Goal: Task Accomplishment & Management: Manage account settings

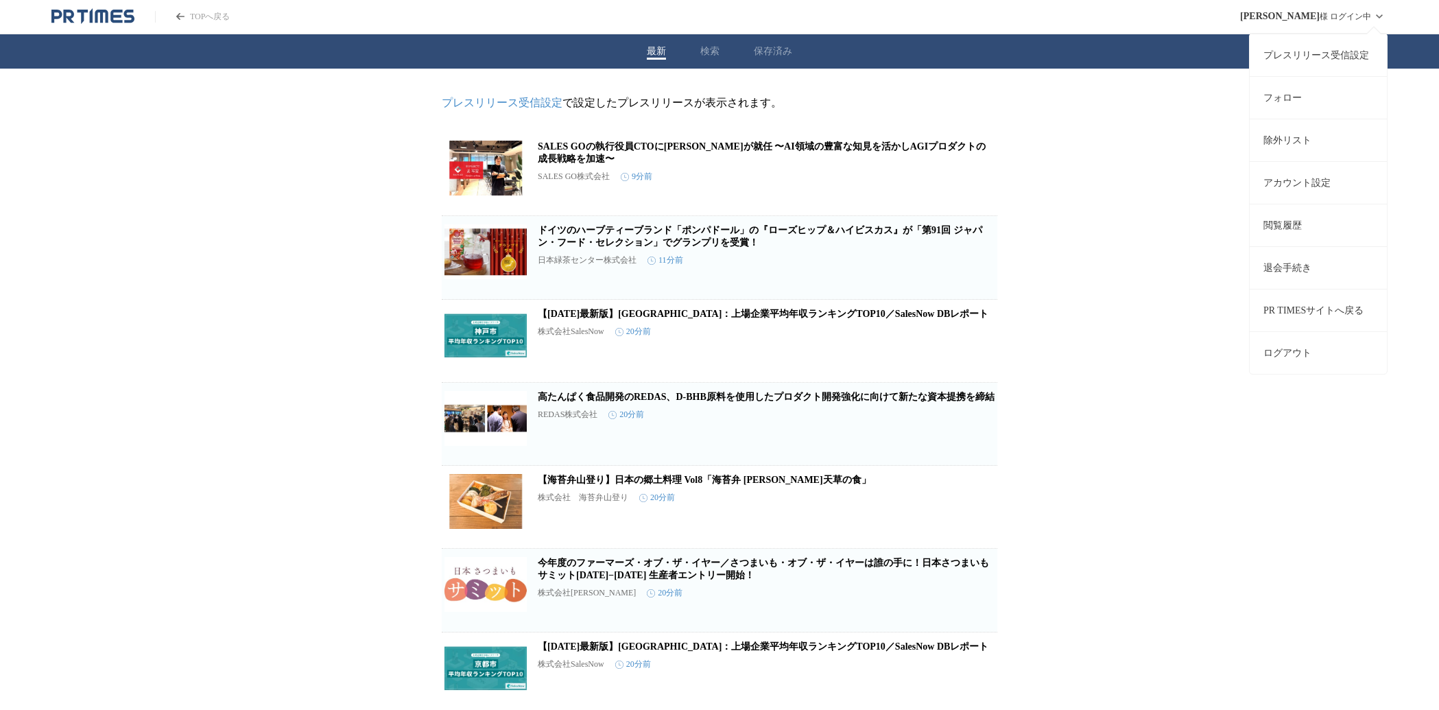
click at [1286, 13] on span "[PERSON_NAME]" at bounding box center [1280, 16] width 80 height 11
click at [1291, 53] on link "プレスリリース受信設定" at bounding box center [1317, 55] width 137 height 43
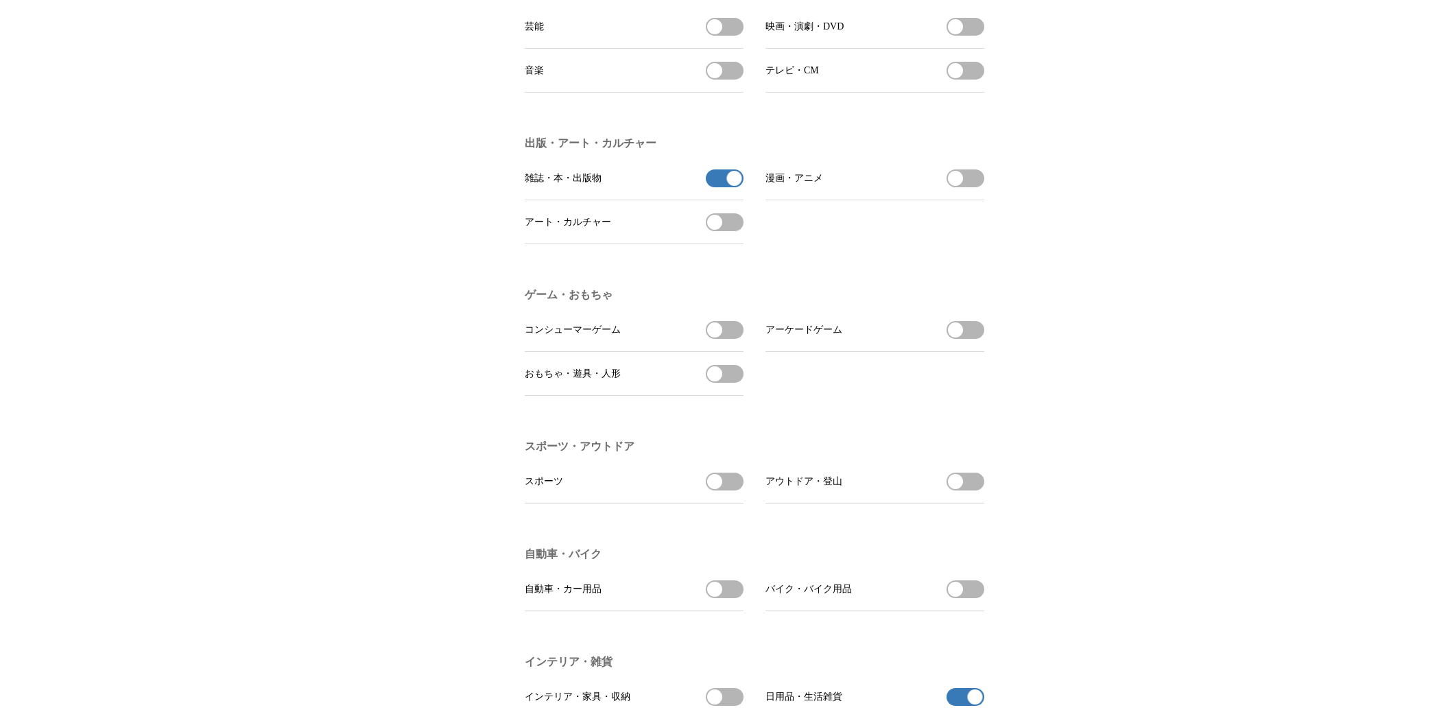
scroll to position [1162, 0]
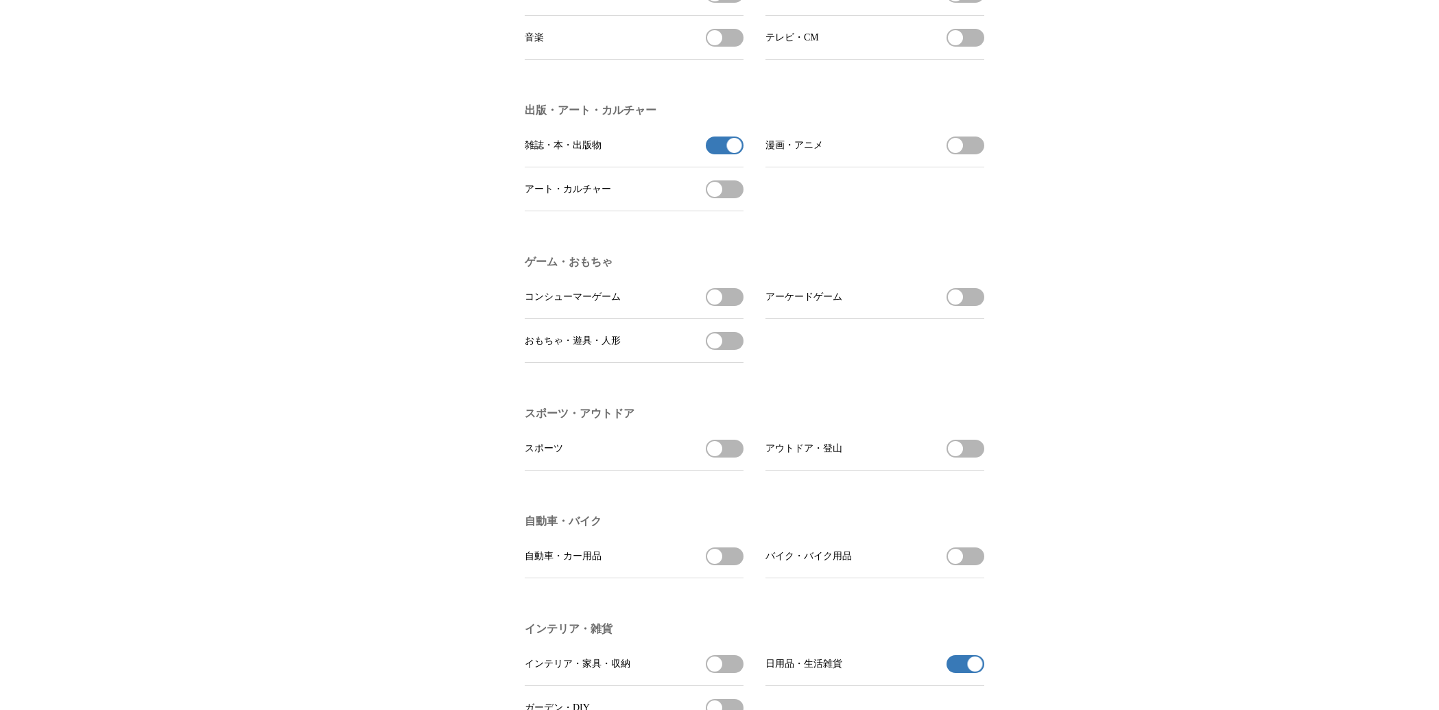
click at [723, 154] on button "雑誌・本・出版物の受信を解除" at bounding box center [725, 145] width 38 height 18
click at [734, 153] on span "button" at bounding box center [734, 145] width 15 height 15
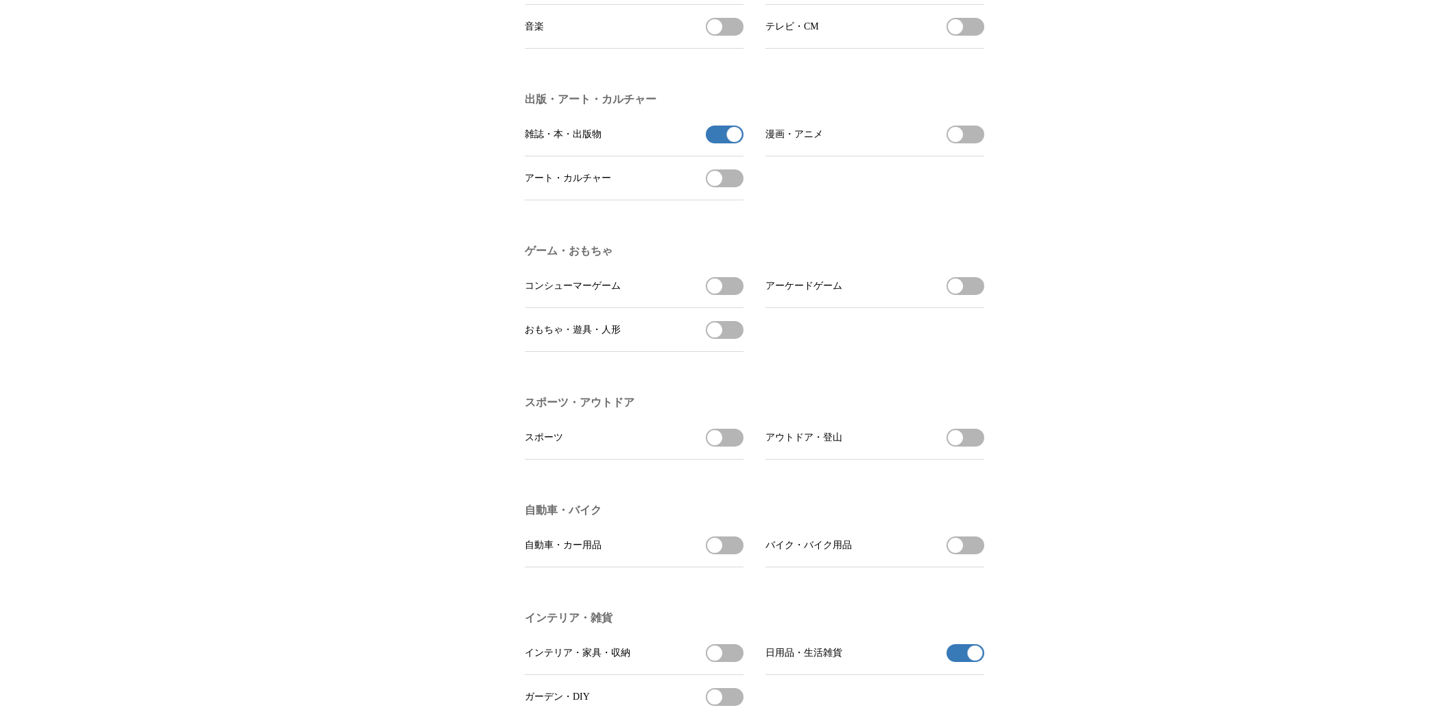
scroll to position [1323, 0]
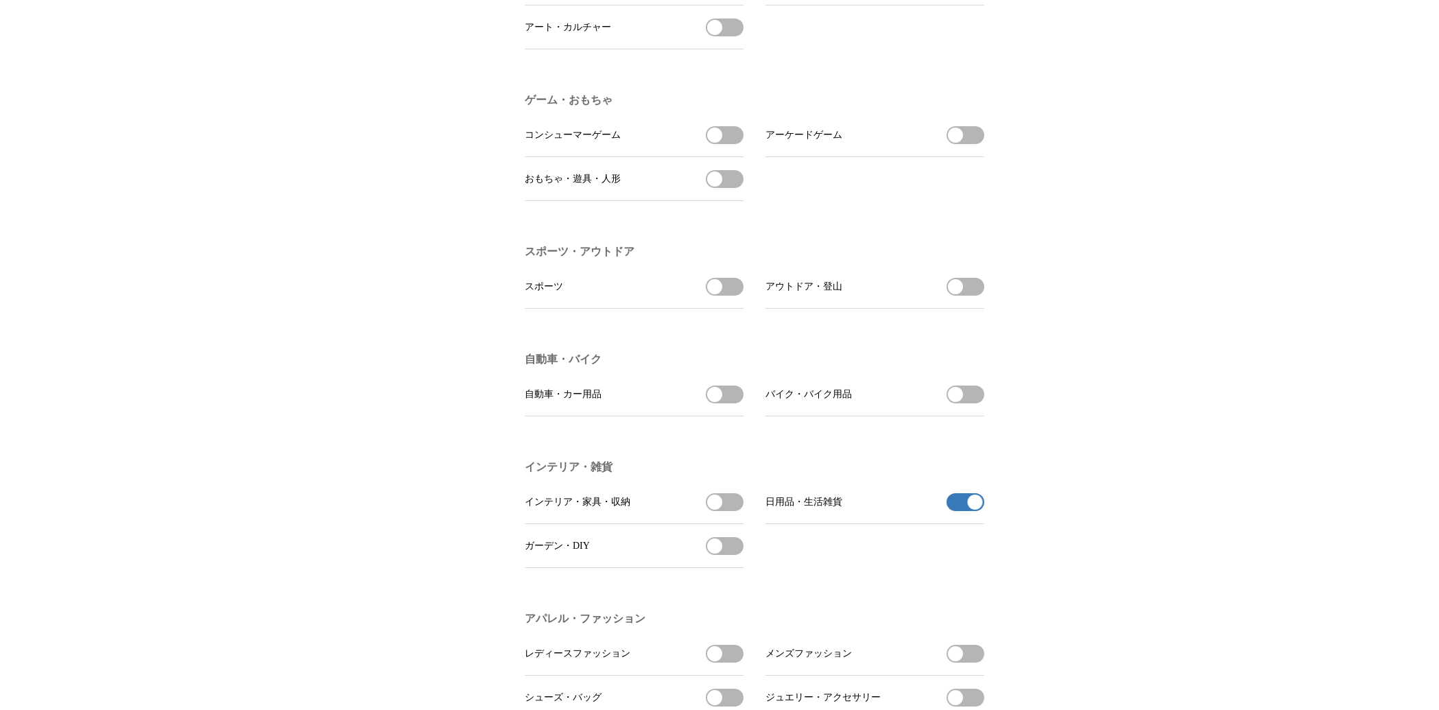
drag, startPoint x: 972, startPoint y: 527, endPoint x: 966, endPoint y: 529, distance: 7.0
click at [970, 509] on span "button" at bounding box center [975, 501] width 15 height 15
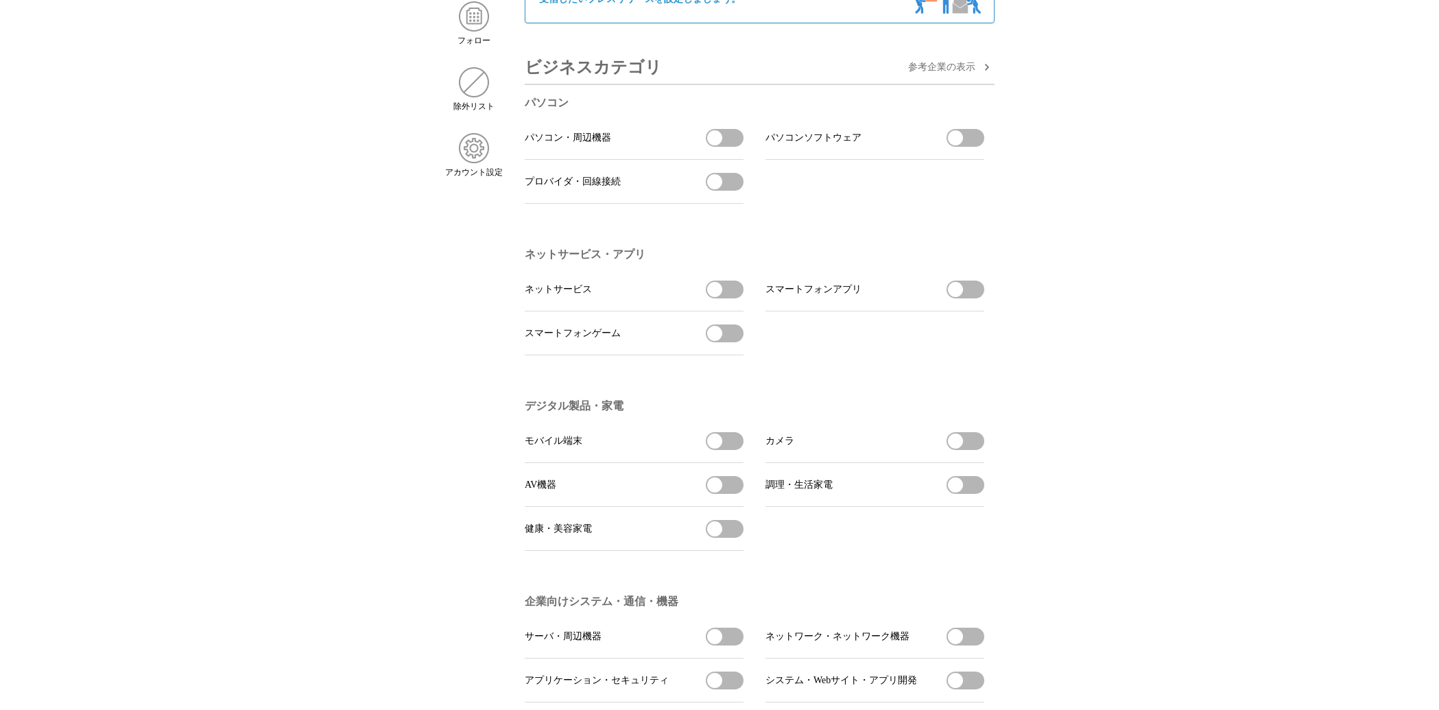
scroll to position [0, 0]
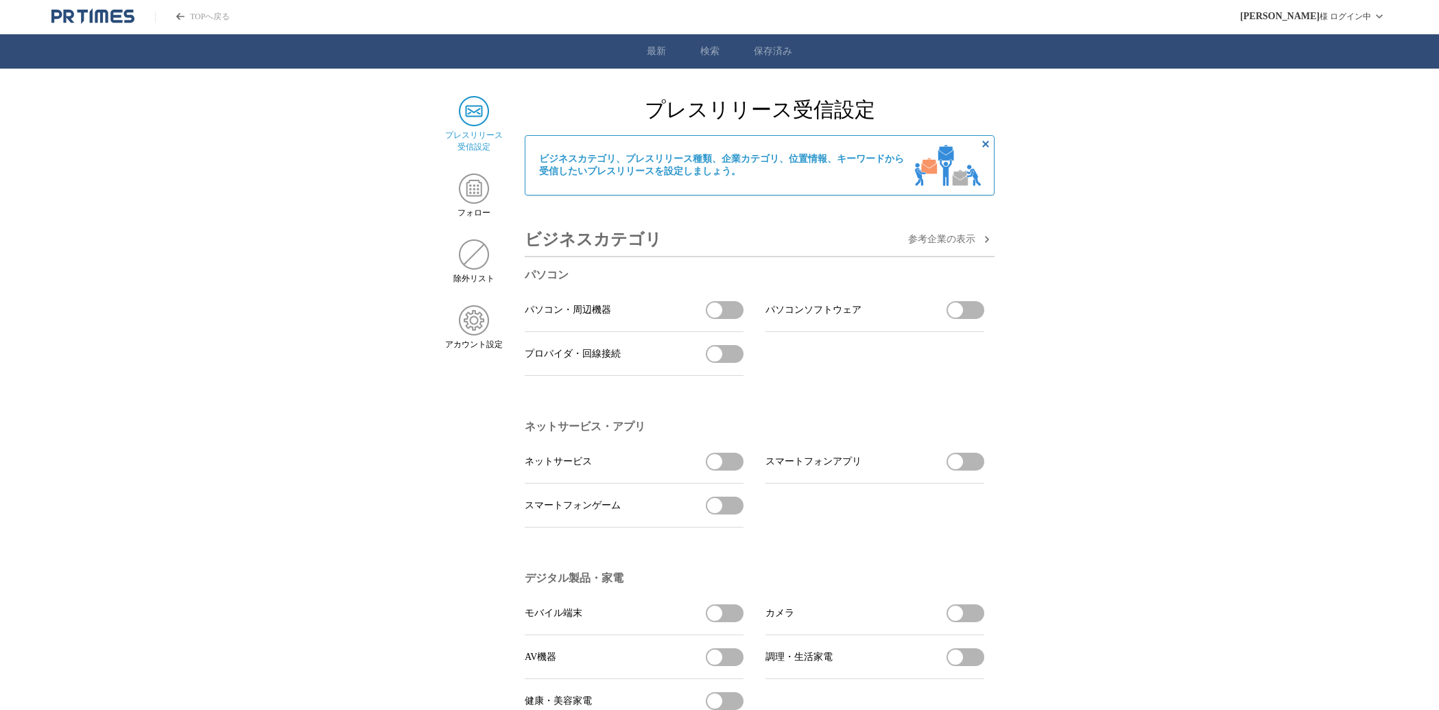
click at [983, 145] on icon "非表示にする" at bounding box center [985, 144] width 16 height 16
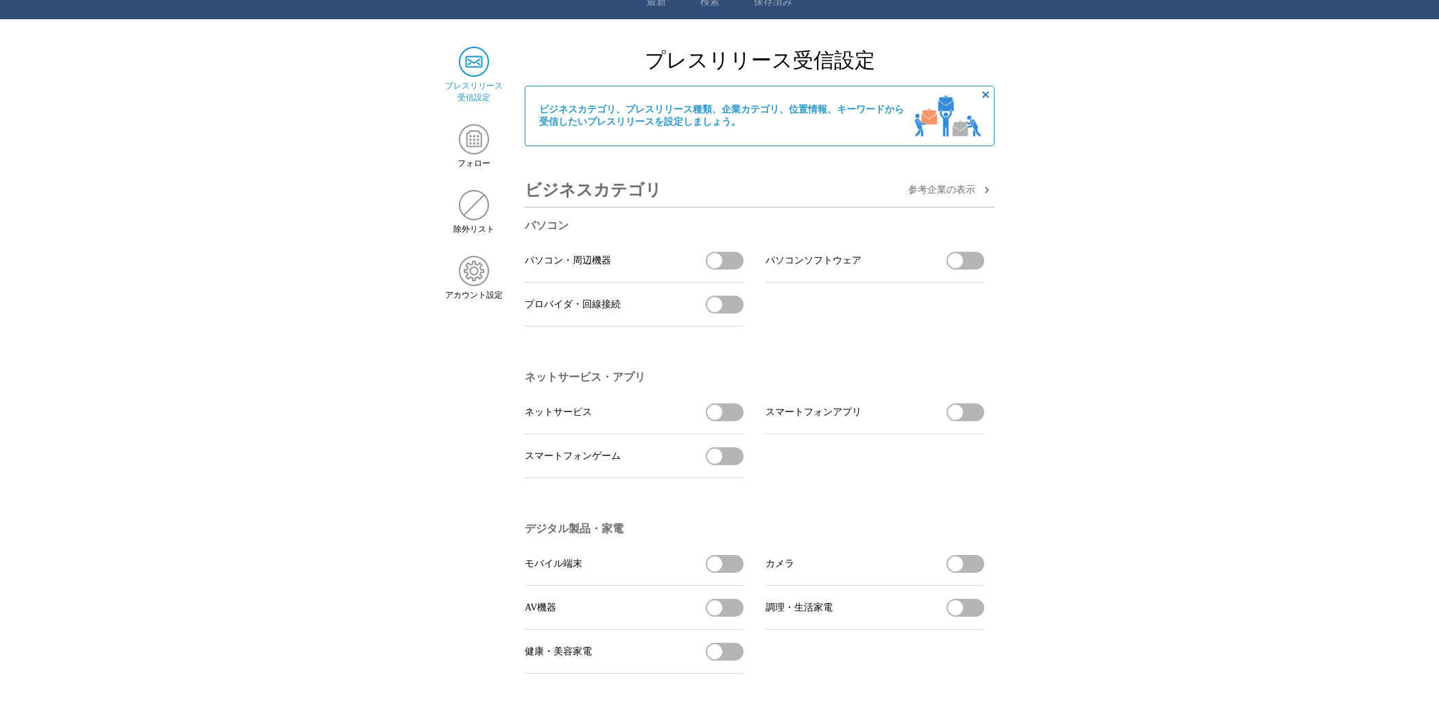
scroll to position [50, 0]
click at [471, 203] on img at bounding box center [474, 204] width 30 height 30
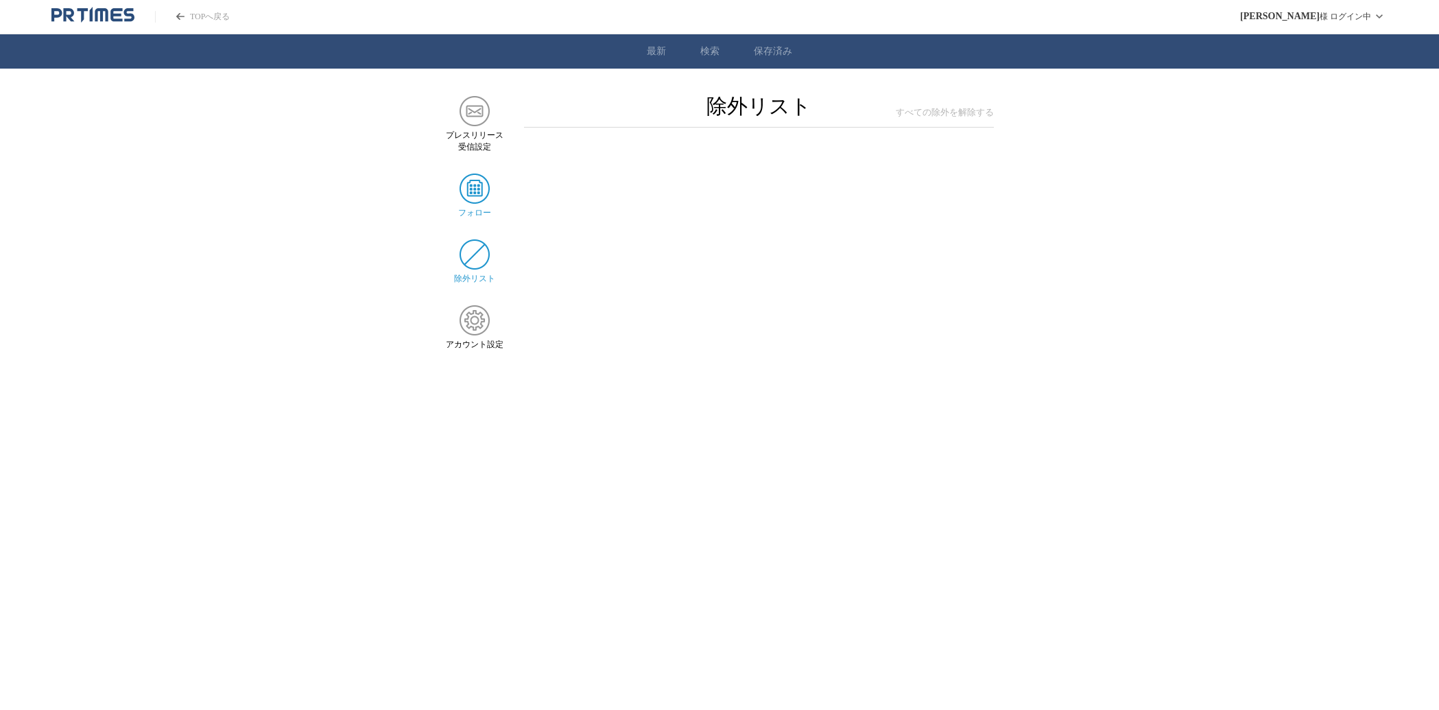
click at [475, 189] on img at bounding box center [474, 188] width 30 height 30
click at [475, 126] on div "プレスリリース 受信設定" at bounding box center [474, 124] width 58 height 57
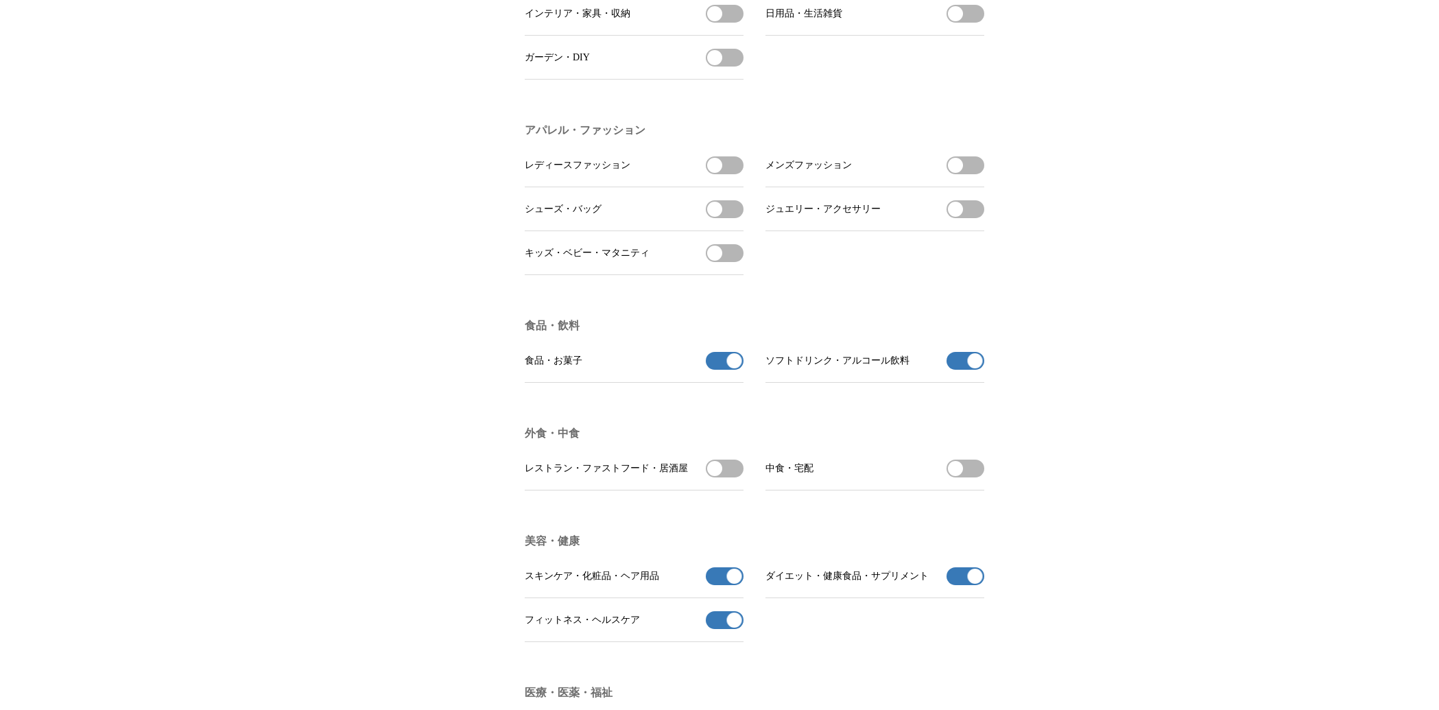
scroll to position [1983, 0]
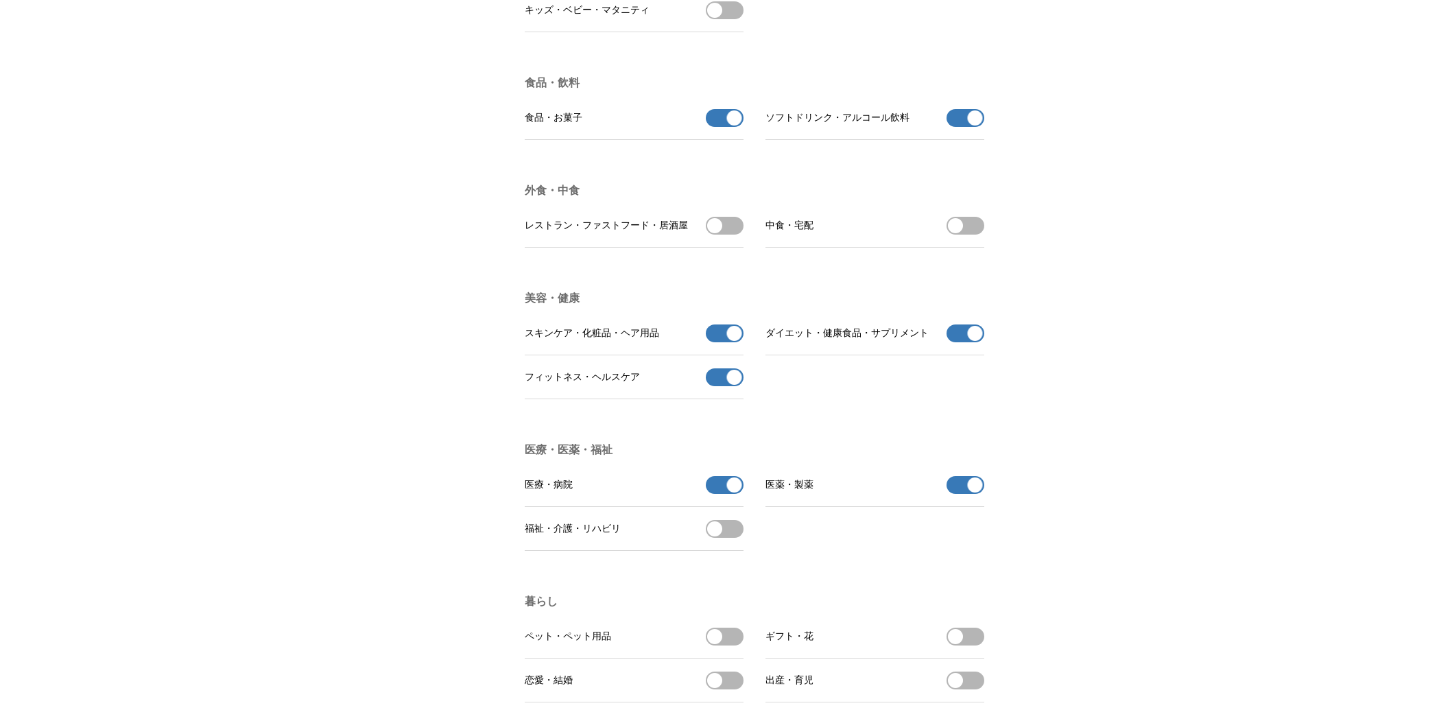
click at [719, 127] on button "食品・お菓子の受信を解除" at bounding box center [725, 118] width 38 height 18
click at [734, 125] on span "button" at bounding box center [734, 117] width 15 height 15
click at [734, 127] on button "食品・お菓子を受信する" at bounding box center [725, 118] width 38 height 18
click at [734, 125] on span "button" at bounding box center [734, 117] width 15 height 15
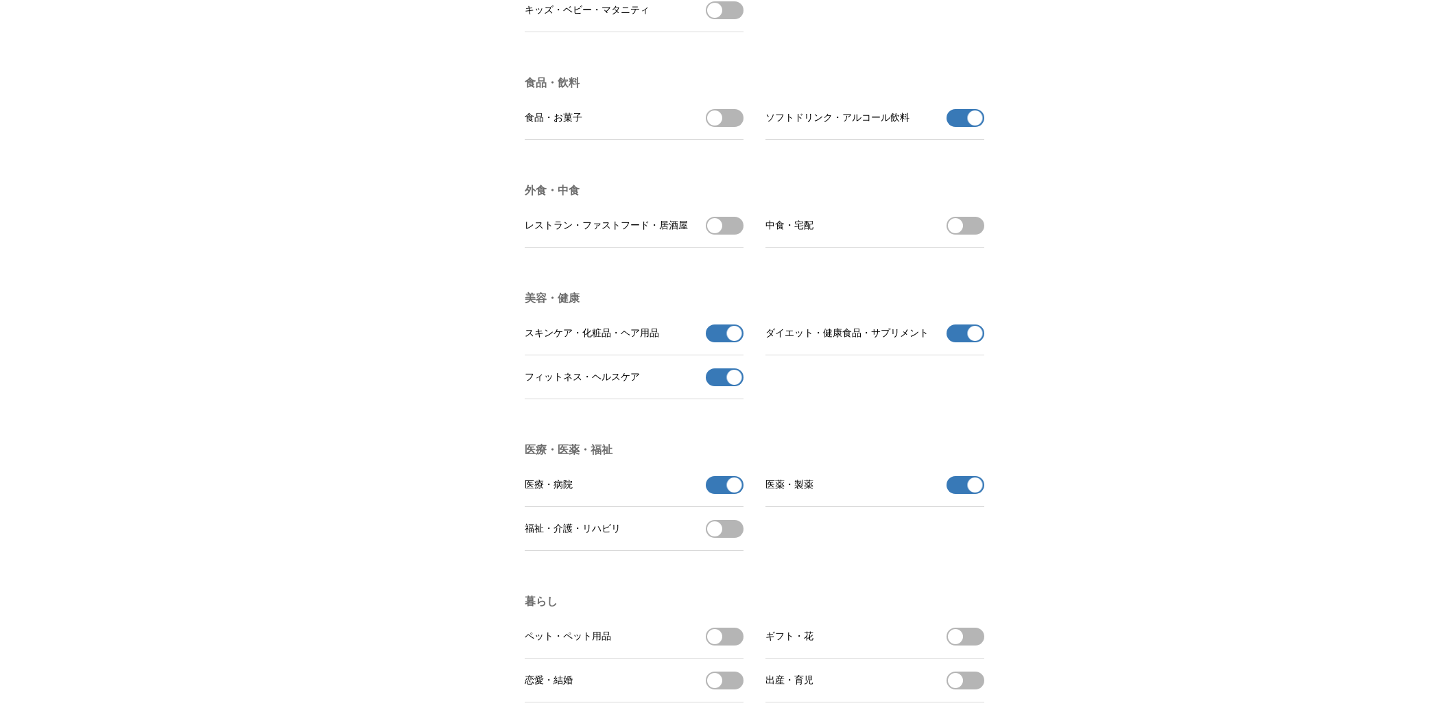
click at [983, 127] on button "ソフトドリンク・アルコール飲料の受信を解除" at bounding box center [965, 118] width 38 height 18
click at [982, 342] on button "ダイエット・健康食品・サプリメントの受信を解除" at bounding box center [965, 333] width 38 height 18
click at [733, 341] on span "button" at bounding box center [734, 333] width 15 height 15
click at [732, 385] on span "button" at bounding box center [734, 377] width 15 height 15
click at [737, 492] on span "button" at bounding box center [734, 484] width 15 height 15
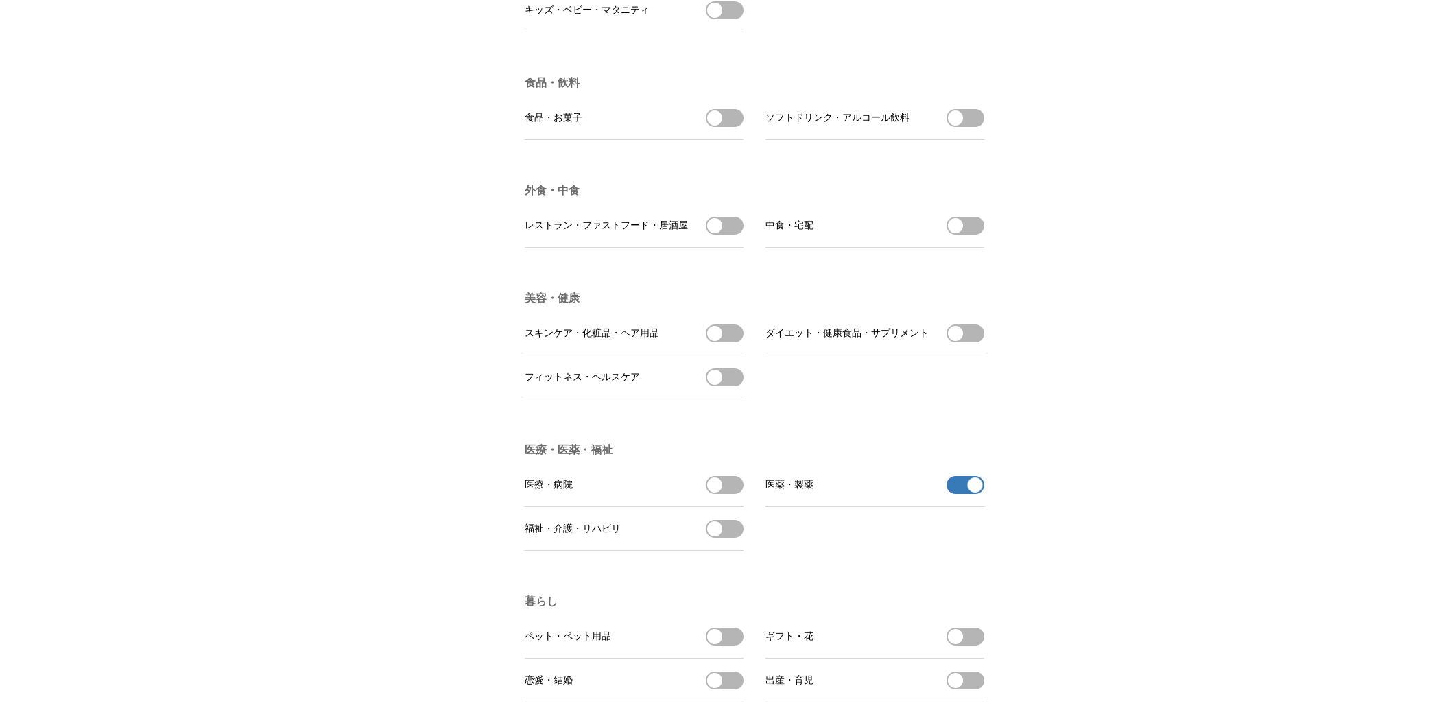
click at [979, 492] on span "button" at bounding box center [975, 484] width 15 height 15
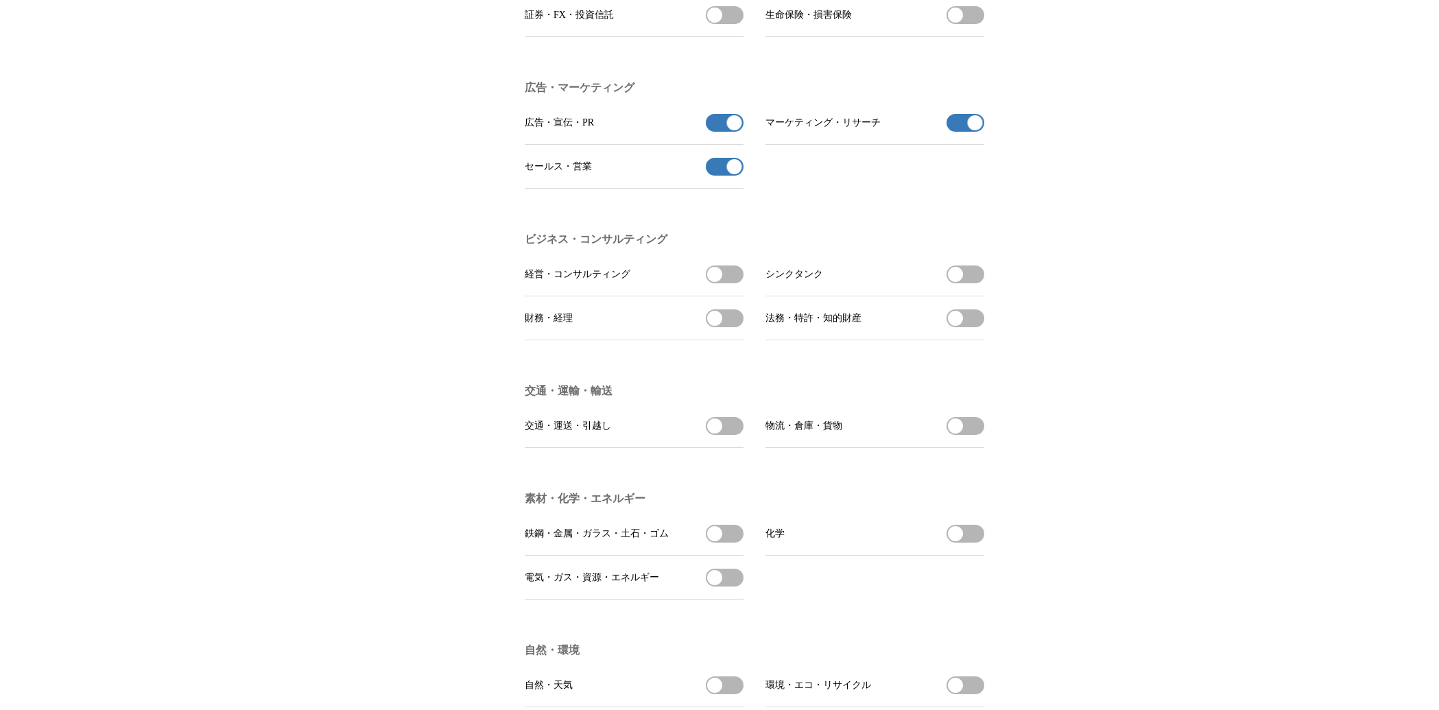
scroll to position [3347, 0]
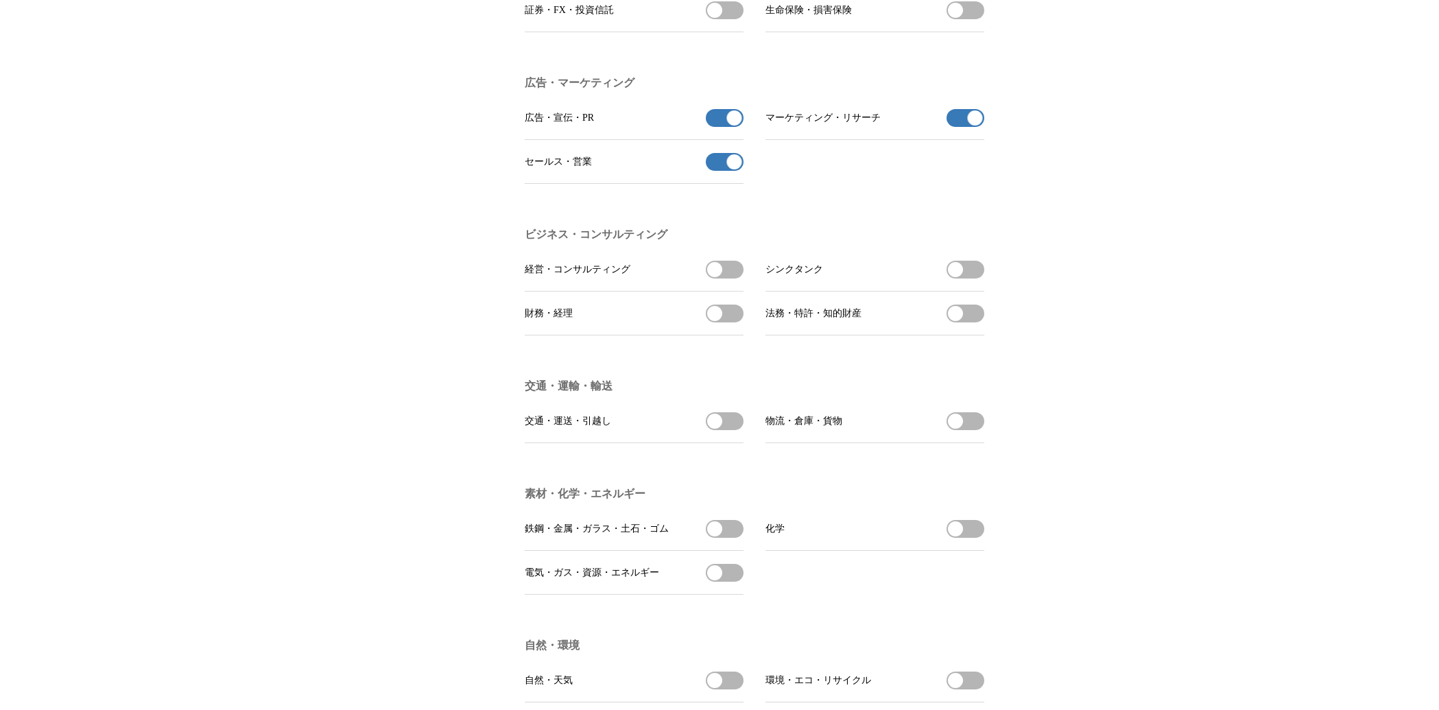
click at [736, 125] on span "button" at bounding box center [734, 117] width 15 height 15
click at [731, 169] on span "button" at bounding box center [734, 161] width 15 height 15
click at [978, 125] on span "button" at bounding box center [975, 117] width 15 height 15
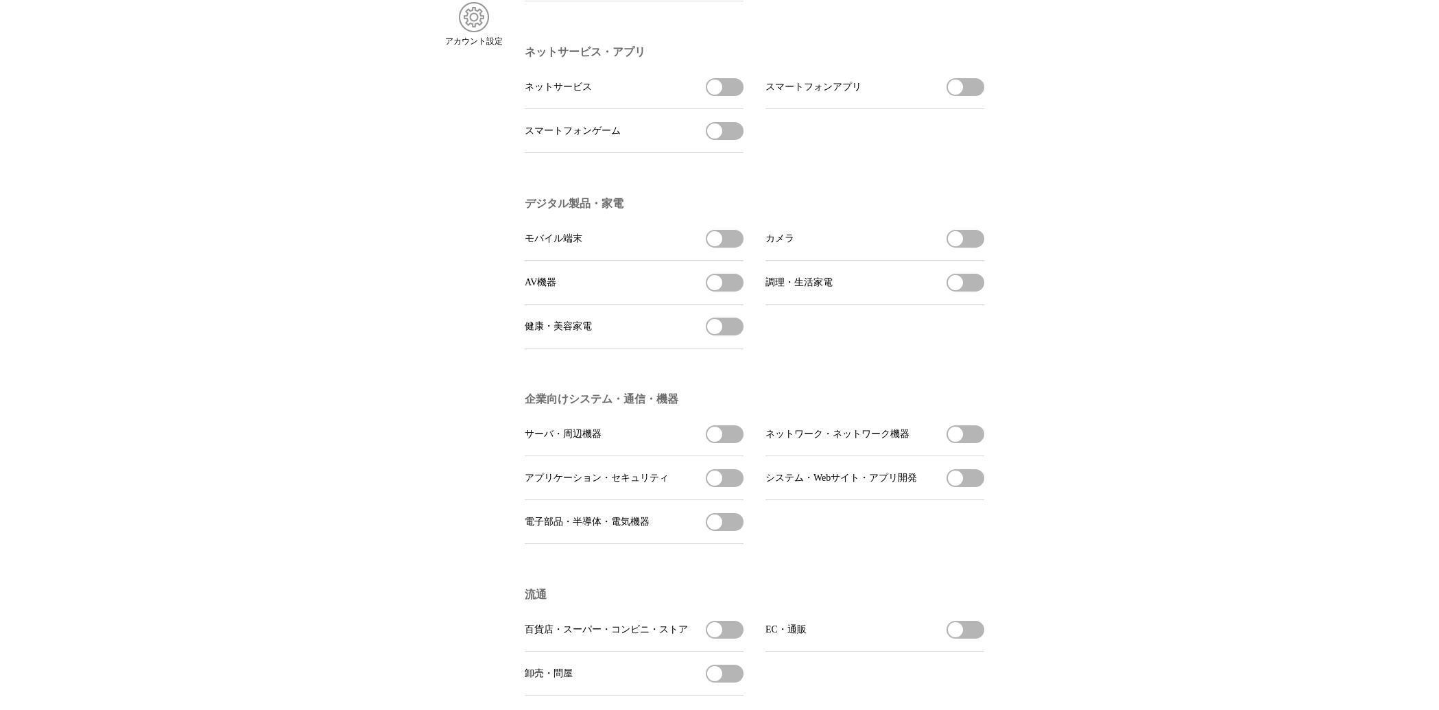
scroll to position [0, 0]
